Goal: Find specific page/section: Find specific page/section

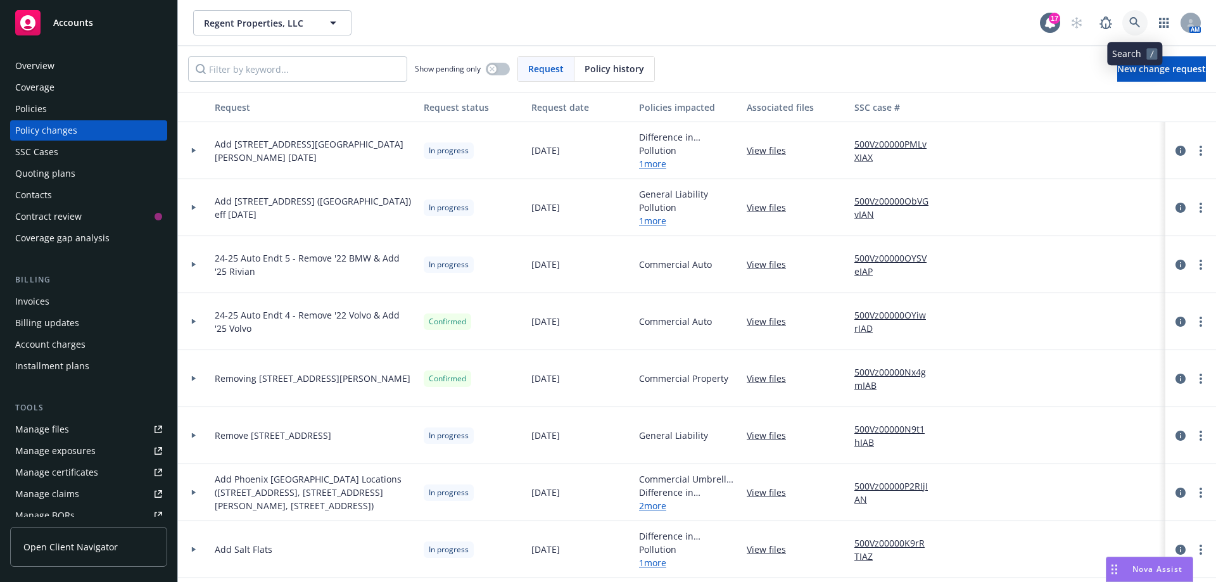
click at [1137, 22] on icon at bounding box center [1134, 22] width 11 height 11
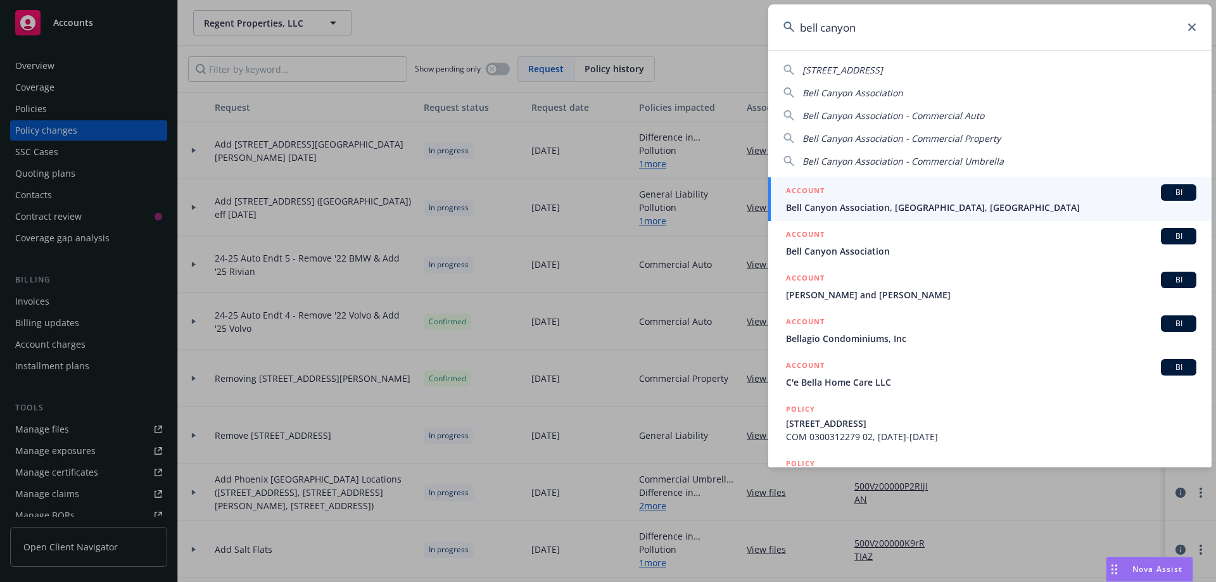
type input "bell canyon"
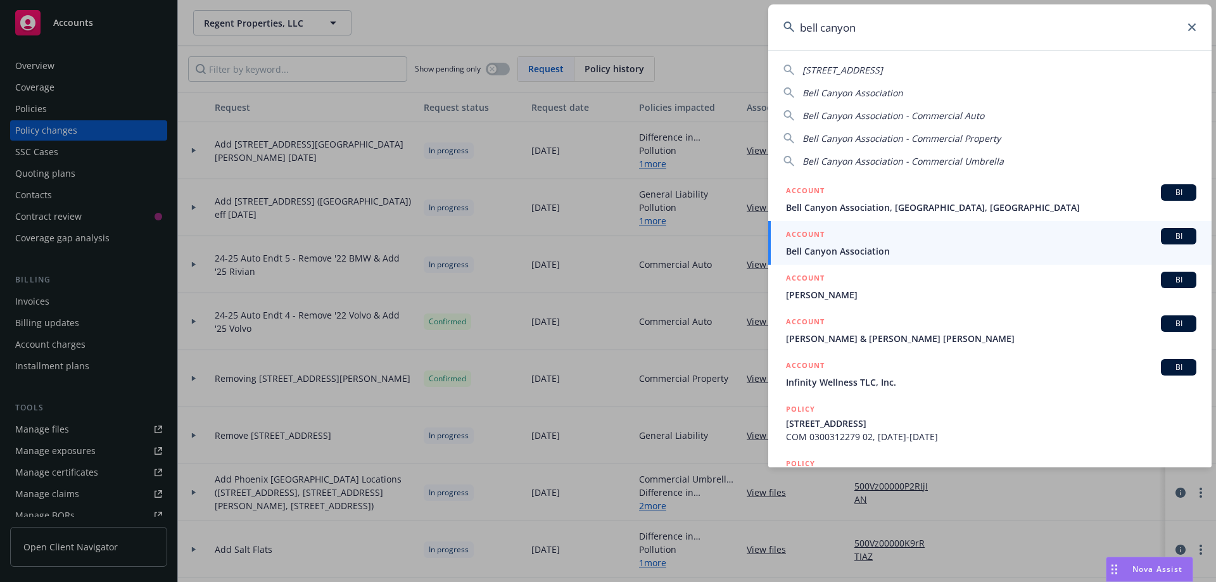
click at [871, 247] on span "Bell Canyon Association" at bounding box center [991, 250] width 410 height 13
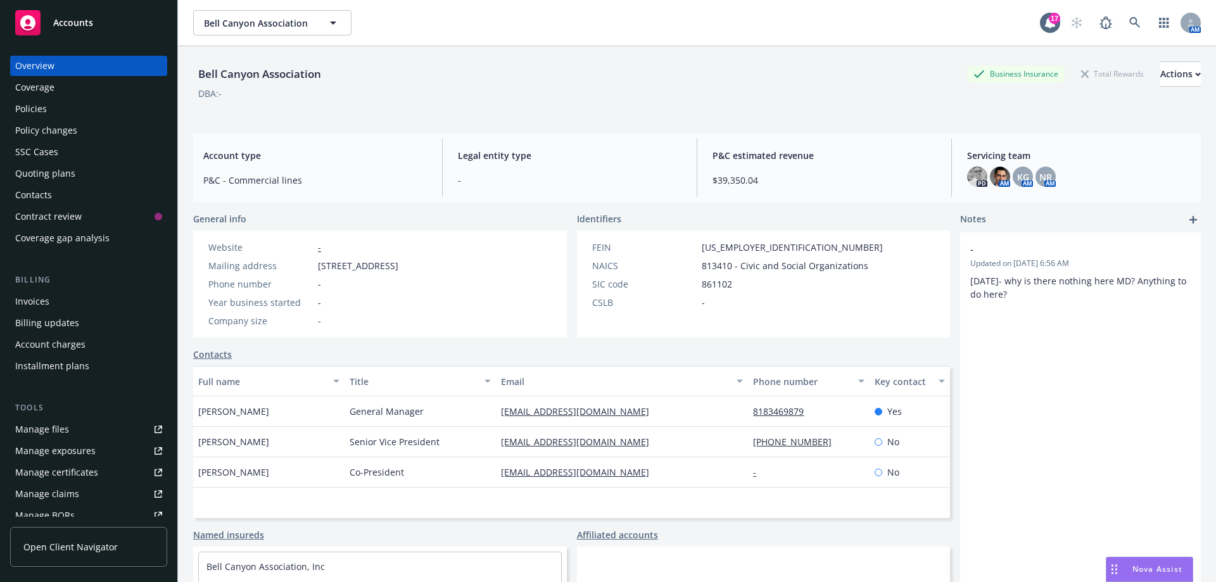
click at [42, 106] on div "Policies" at bounding box center [31, 109] width 32 height 20
